Goal: Transaction & Acquisition: Obtain resource

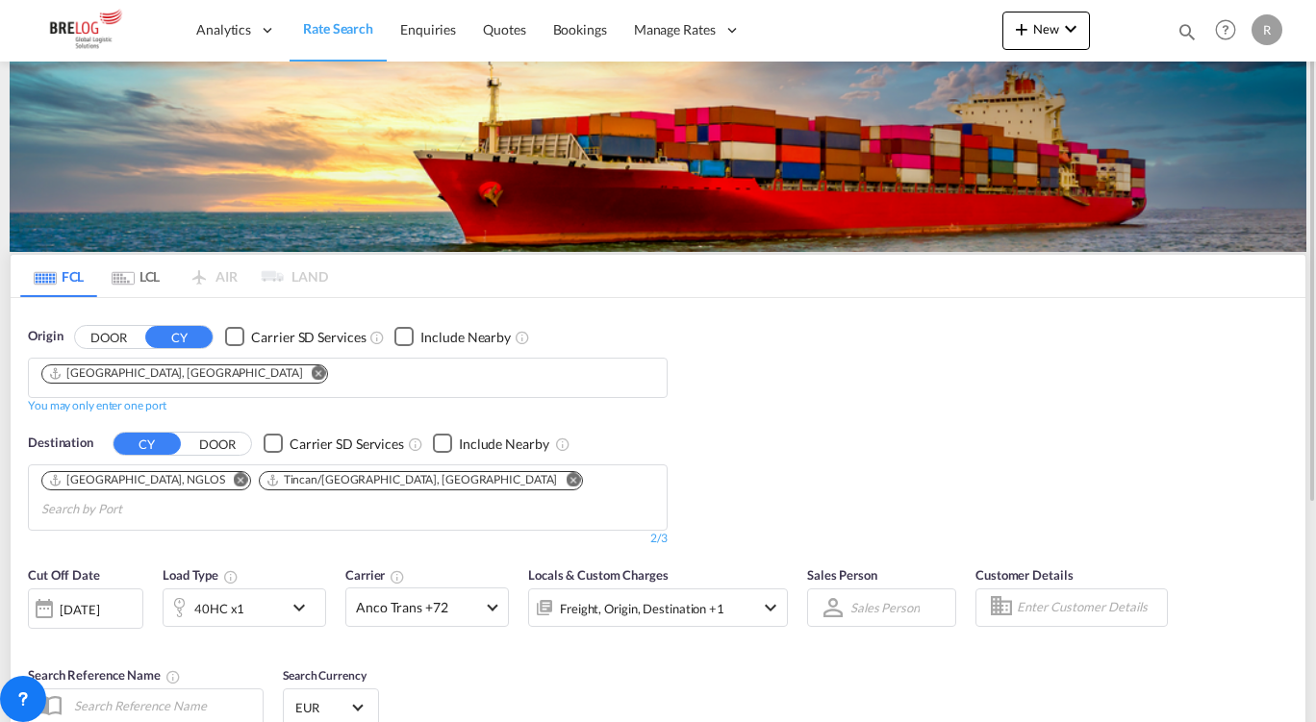
click at [566, 478] on md-icon "Remove" at bounding box center [573, 479] width 14 height 14
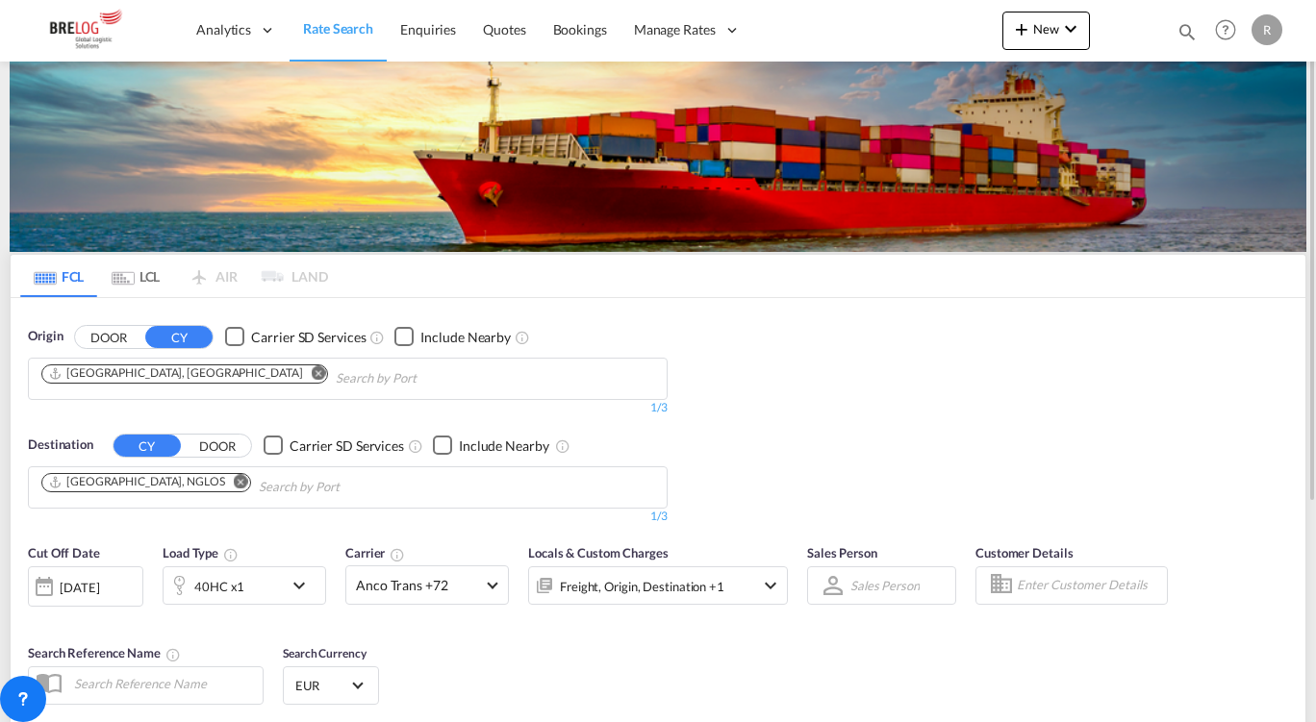
click at [234, 481] on md-icon "Remove" at bounding box center [241, 481] width 14 height 14
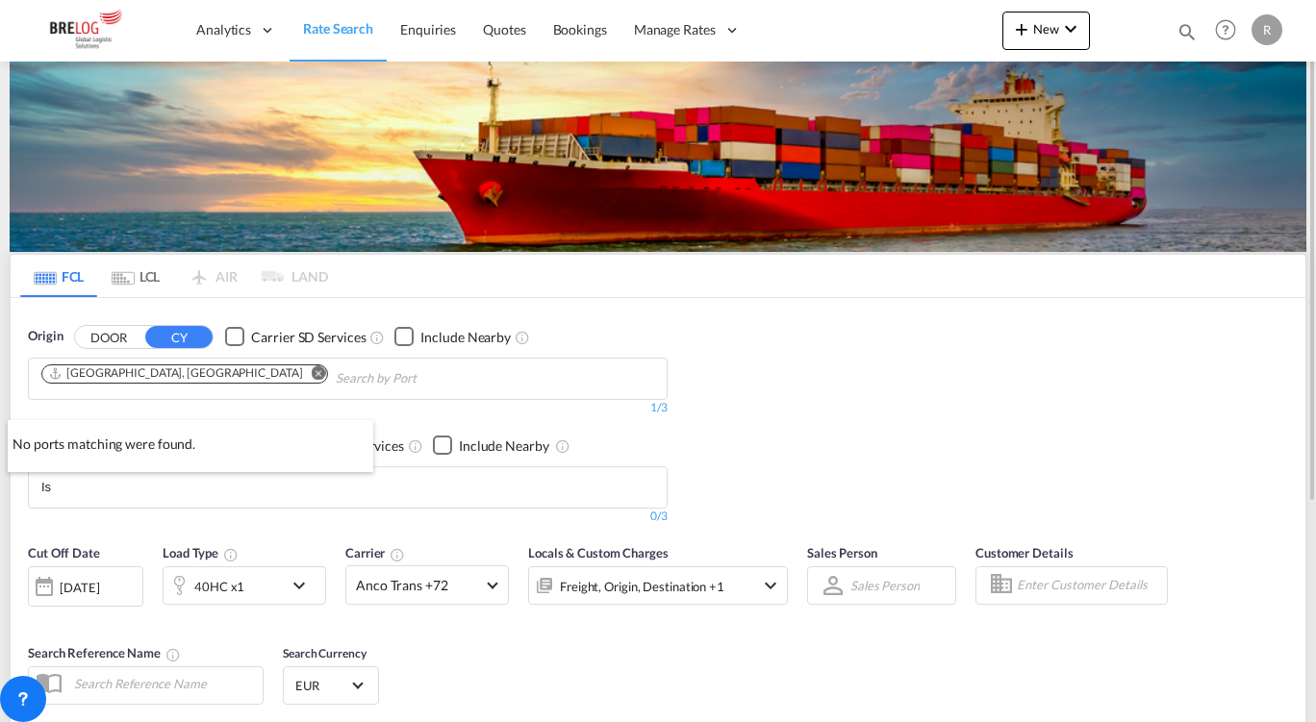
type input "I"
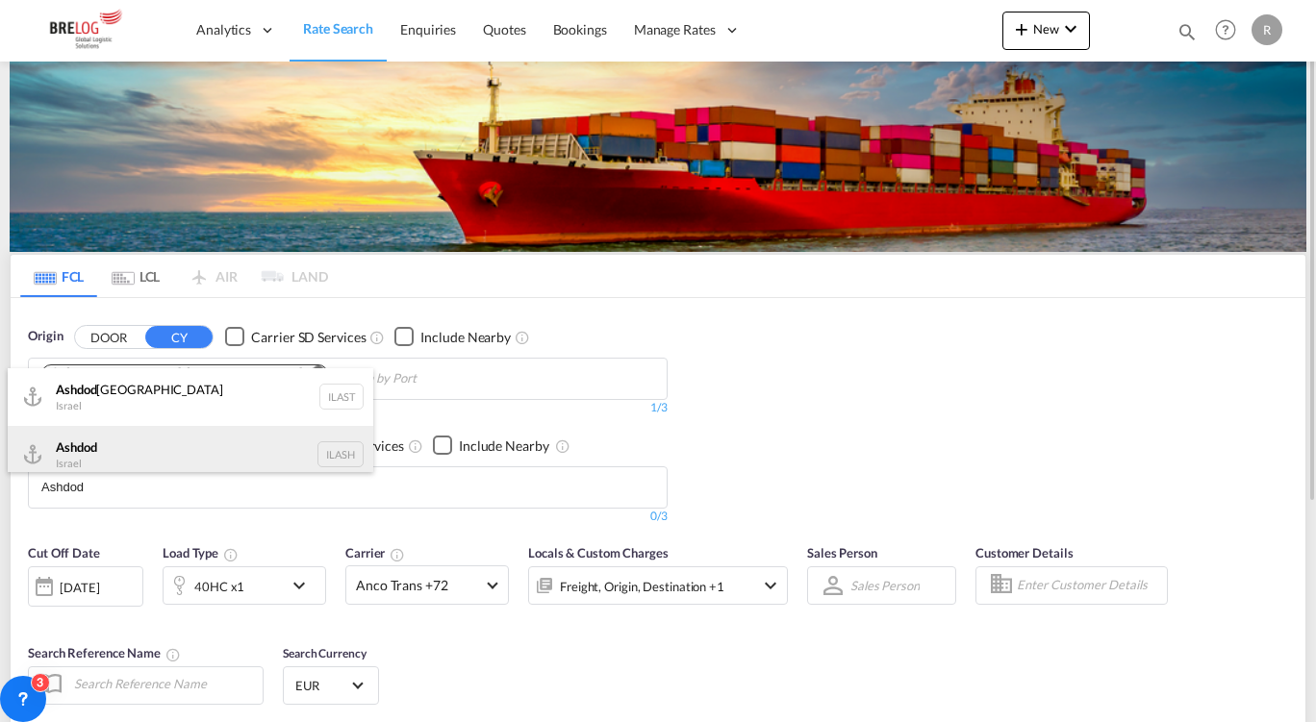
type input "Ashdod"
click at [95, 461] on div "Ashdod [GEOGRAPHIC_DATA] [GEOGRAPHIC_DATA]" at bounding box center [191, 455] width 366 height 58
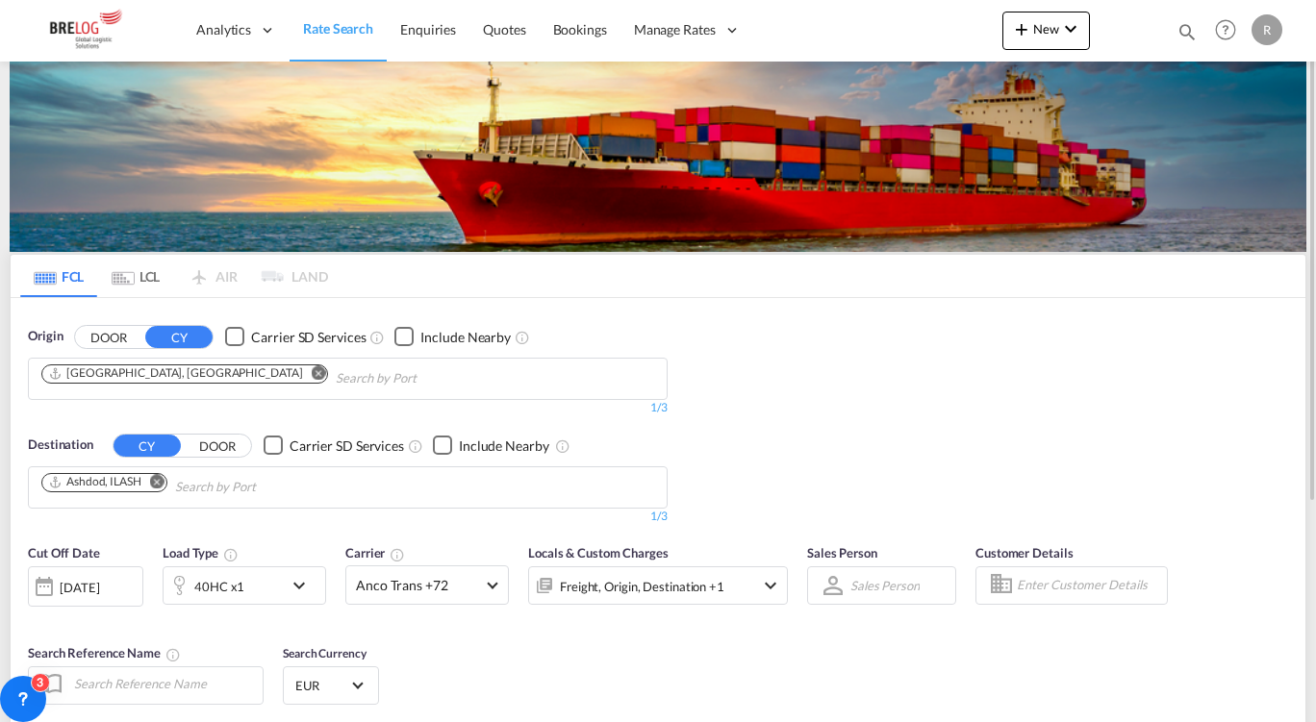
click at [88, 577] on div "[DATE]" at bounding box center [85, 587] width 115 height 40
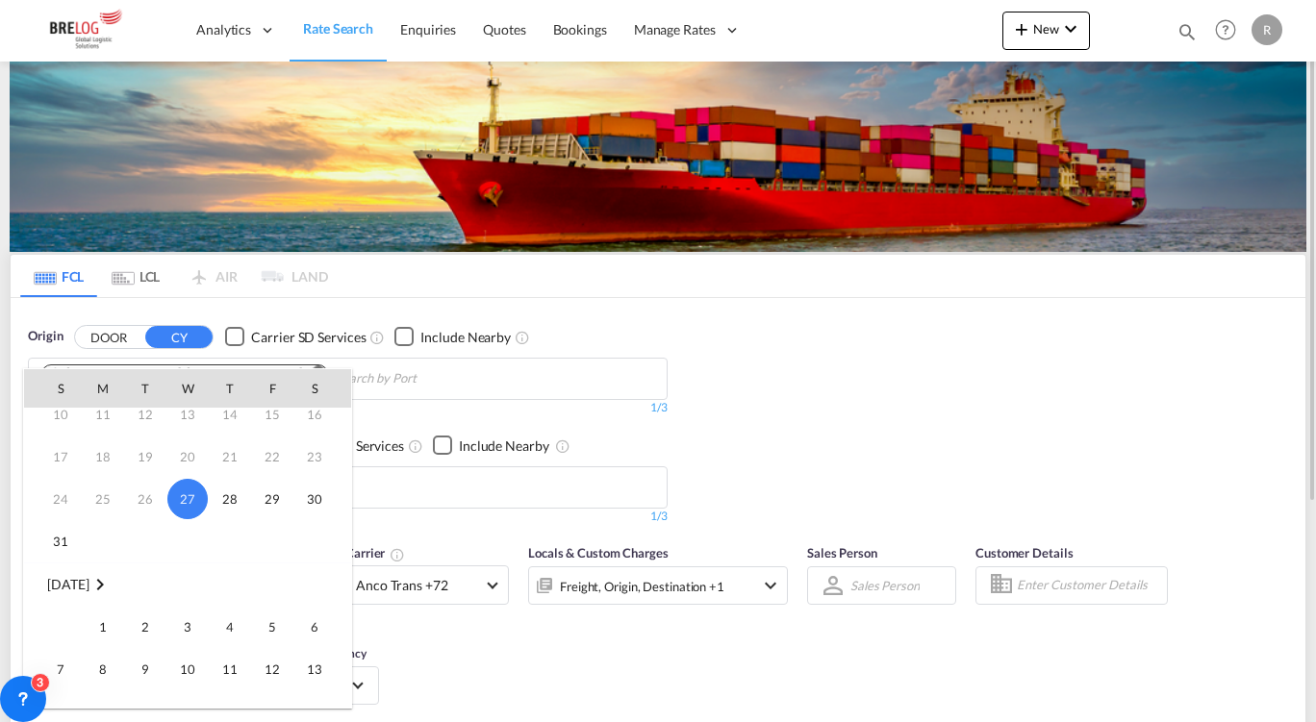
scroll to position [101, 0]
click at [101, 625] on span "1" at bounding box center [103, 626] width 38 height 38
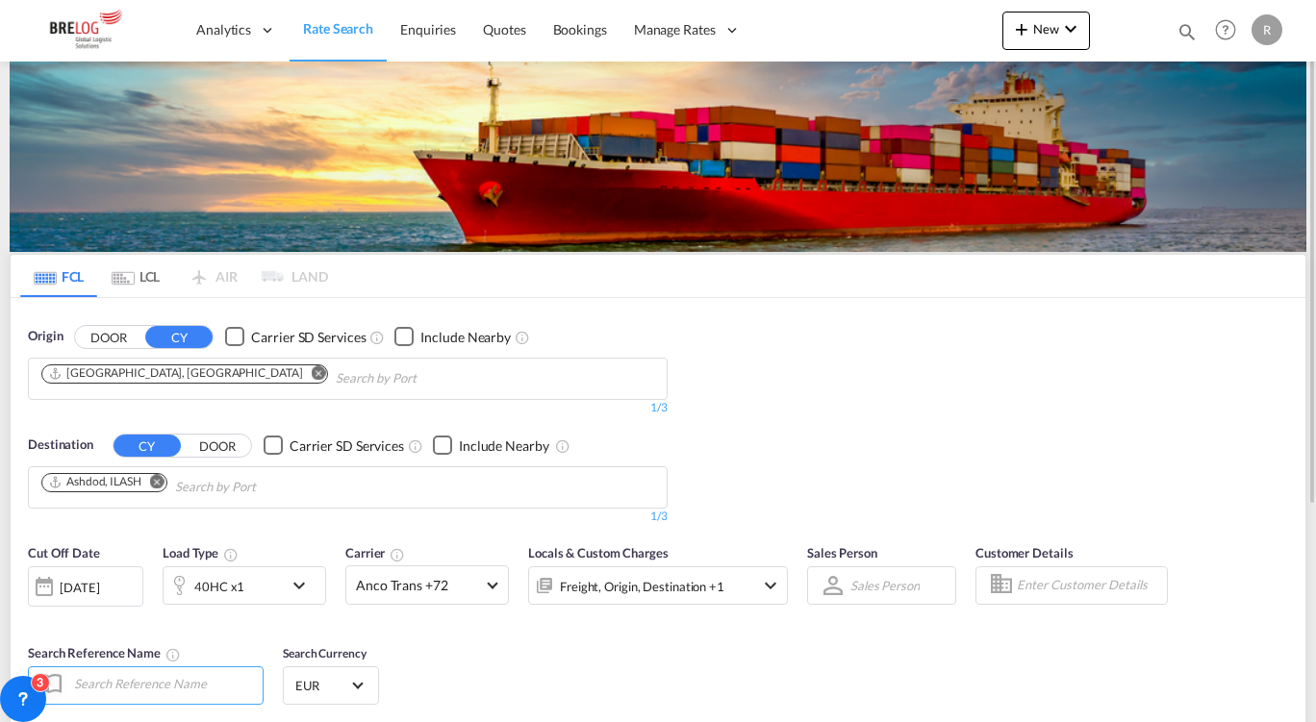
scroll to position [121, 0]
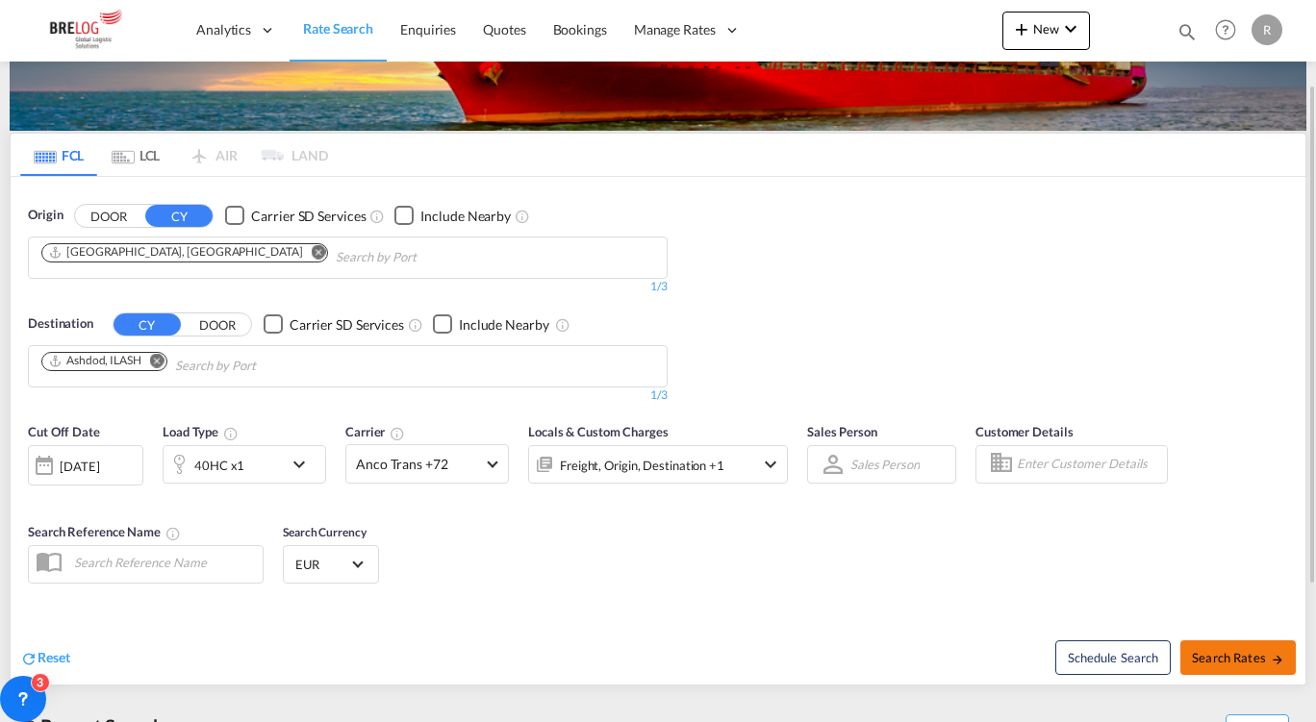
click at [1227, 655] on span "Search Rates" at bounding box center [1238, 657] width 92 height 15
type input "DEHAM to ILASH / [DATE]"
